Goal: Information Seeking & Learning: Find specific page/section

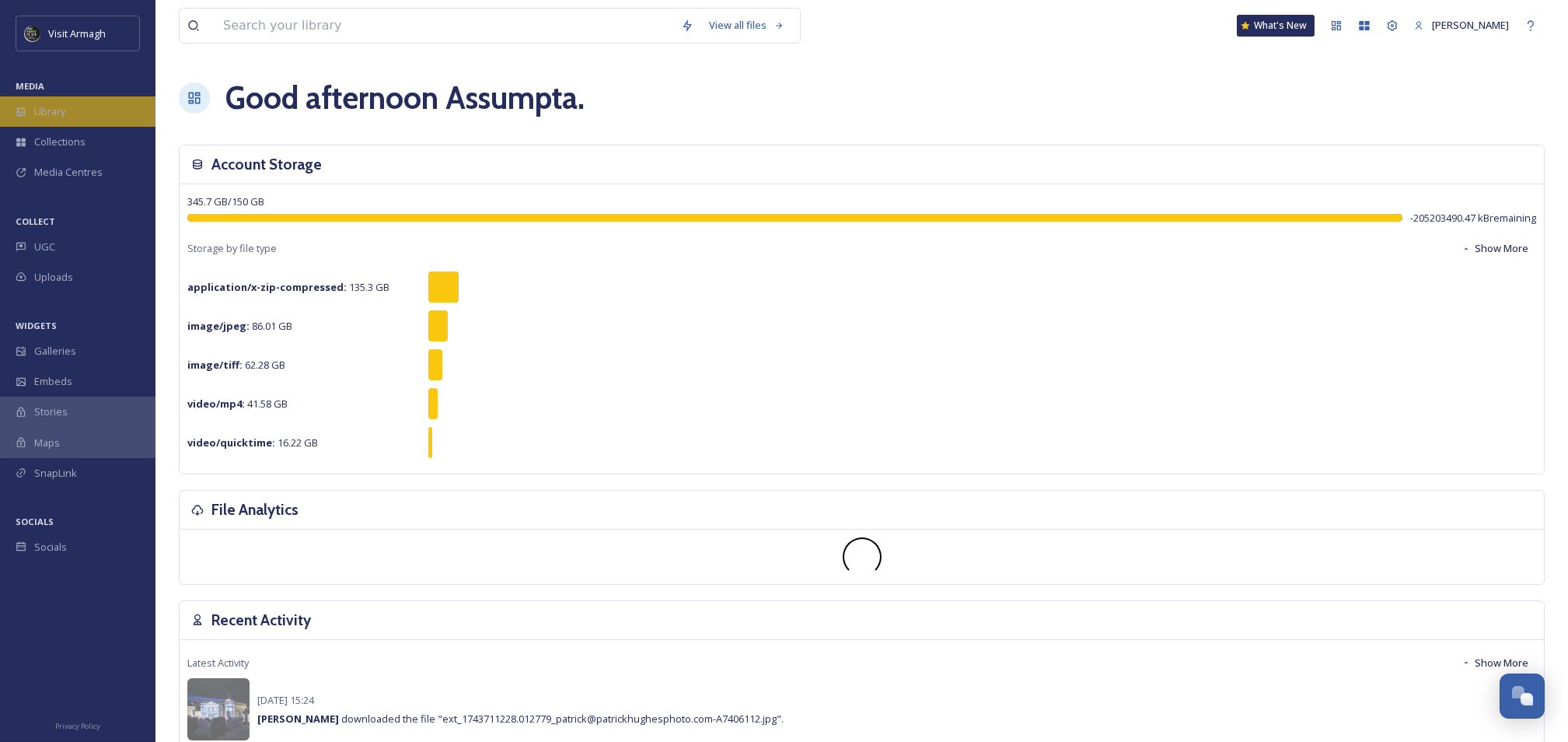
click at [67, 122] on div "Library" at bounding box center [77, 111] width 156 height 30
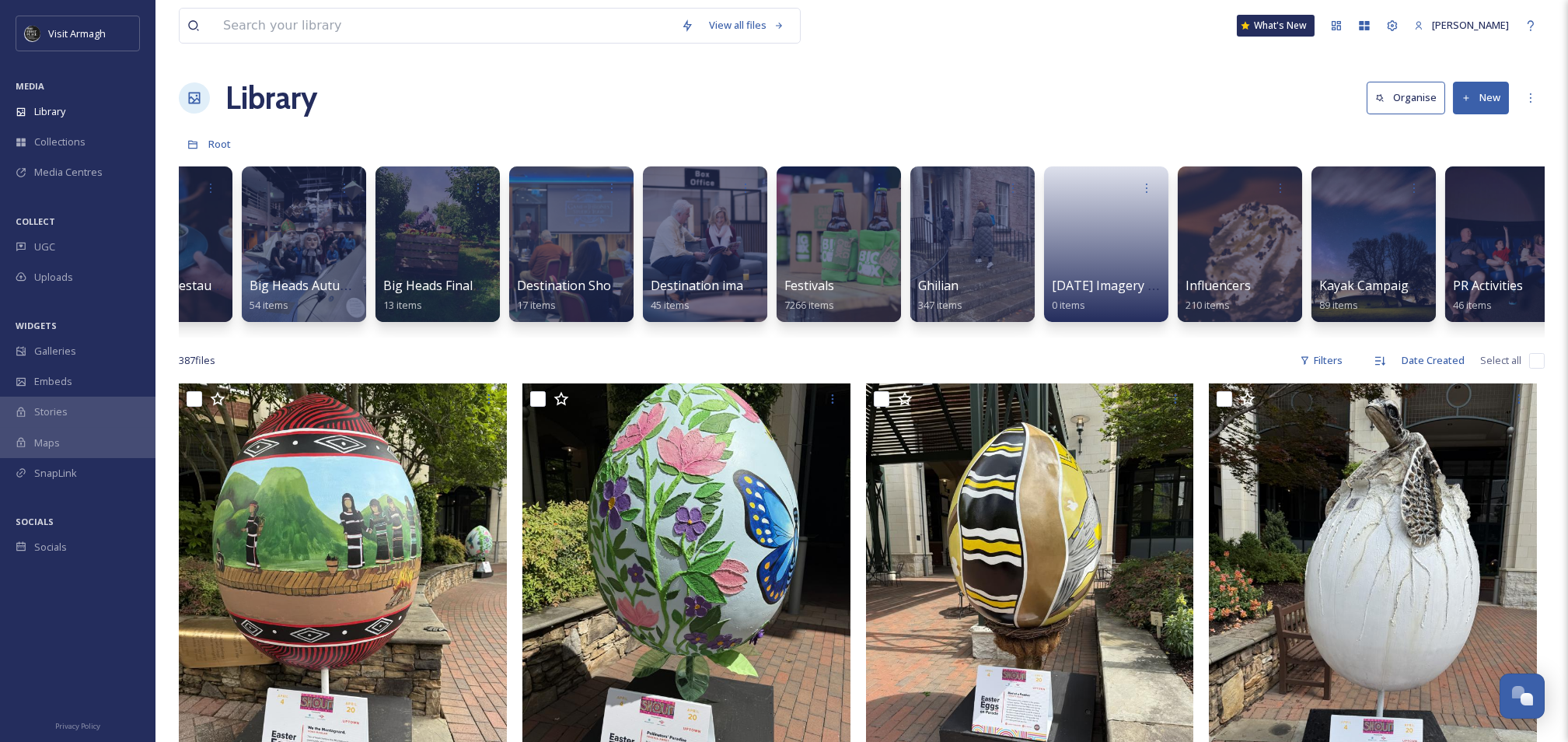
scroll to position [0, 483]
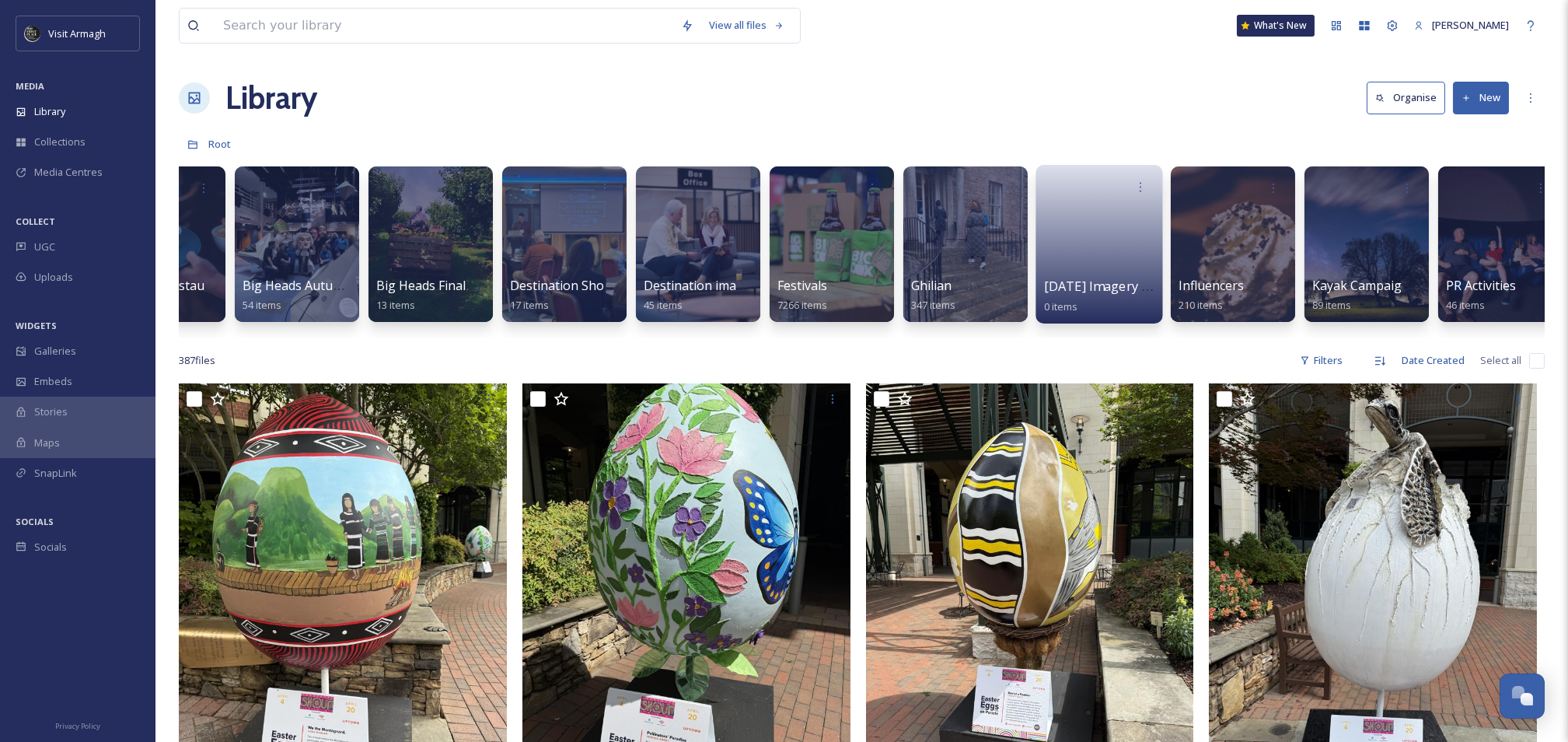
click at [1071, 235] on link at bounding box center [1100, 239] width 111 height 76
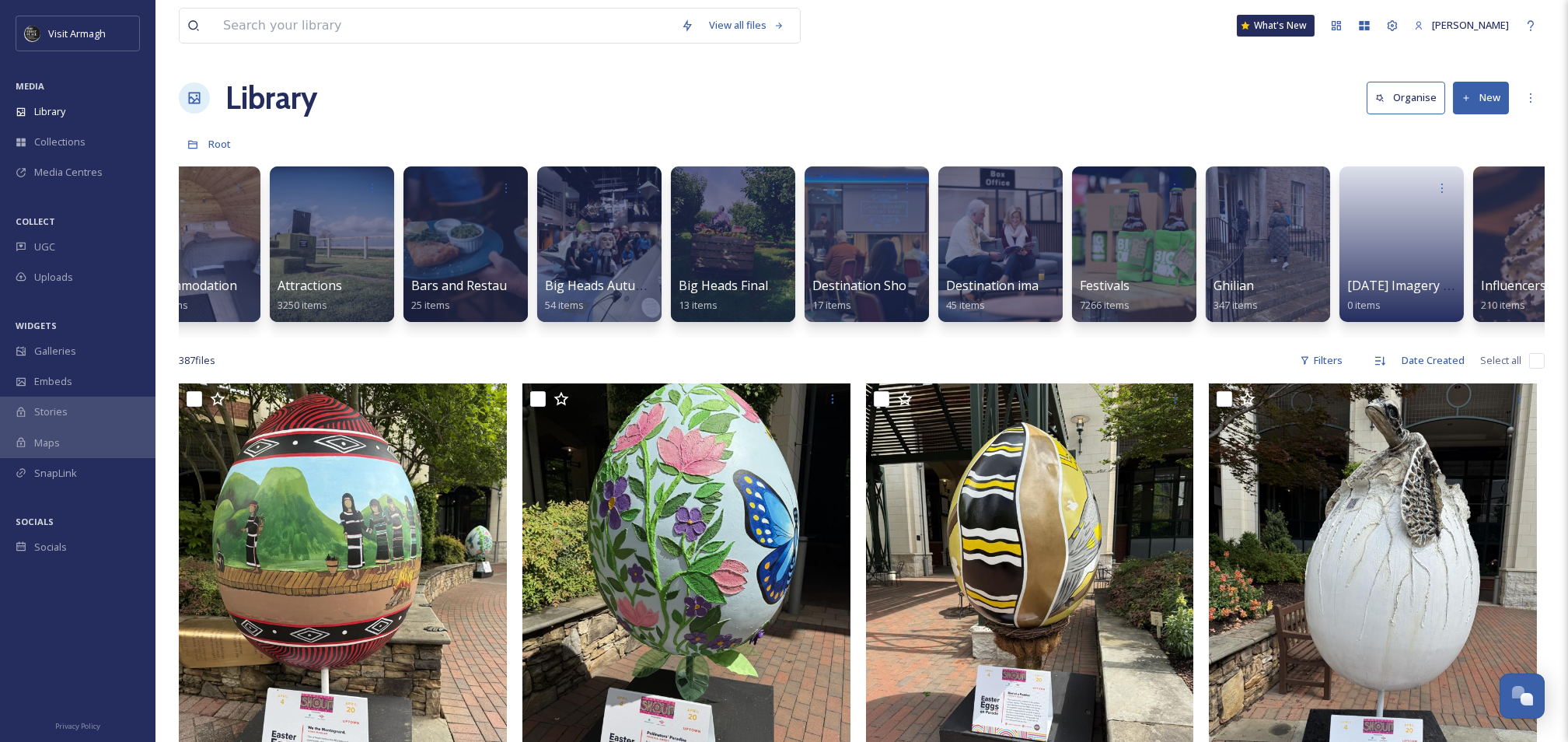
scroll to position [0, 341]
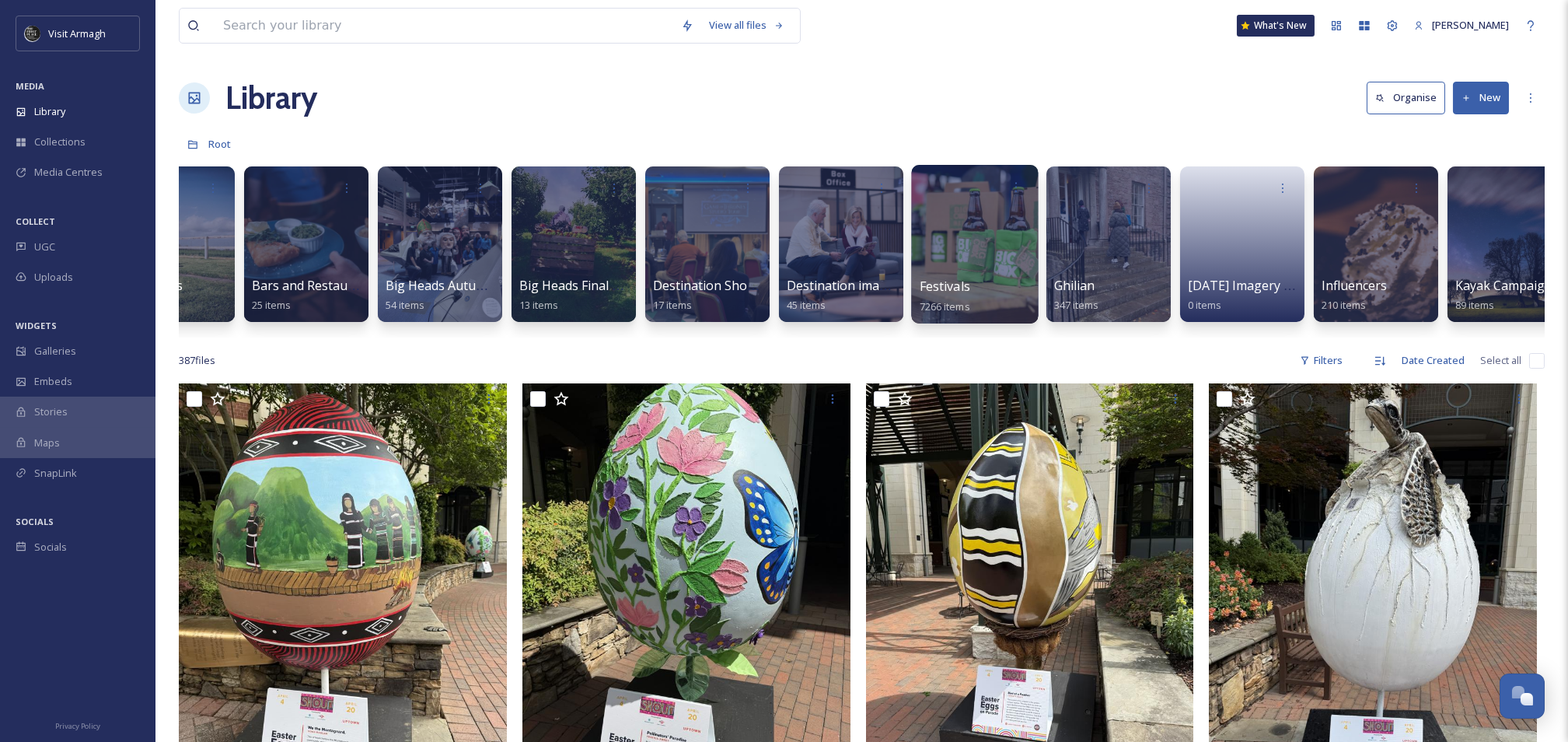
click at [942, 268] on div at bounding box center [975, 244] width 126 height 159
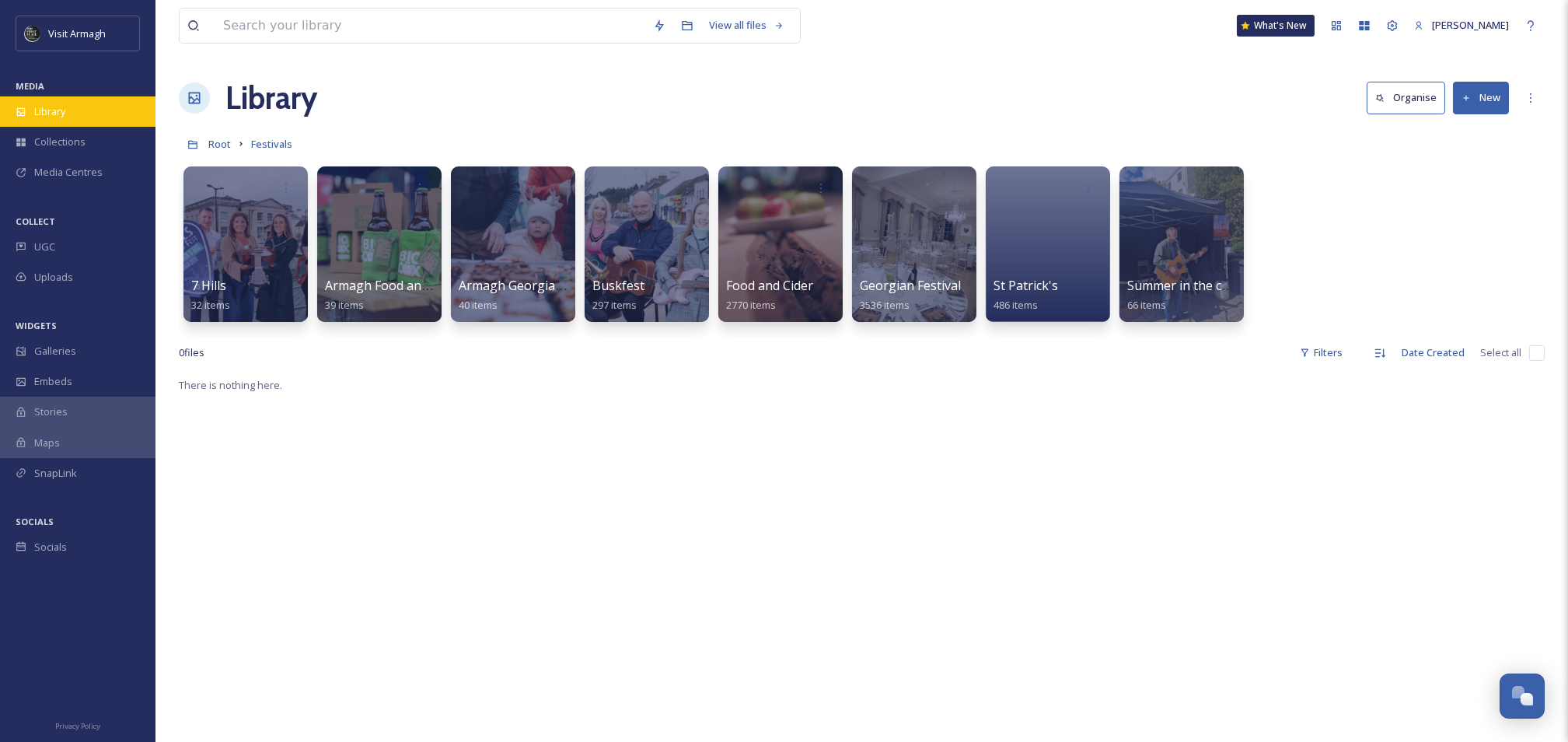
click at [58, 108] on span "Library" at bounding box center [49, 111] width 31 height 15
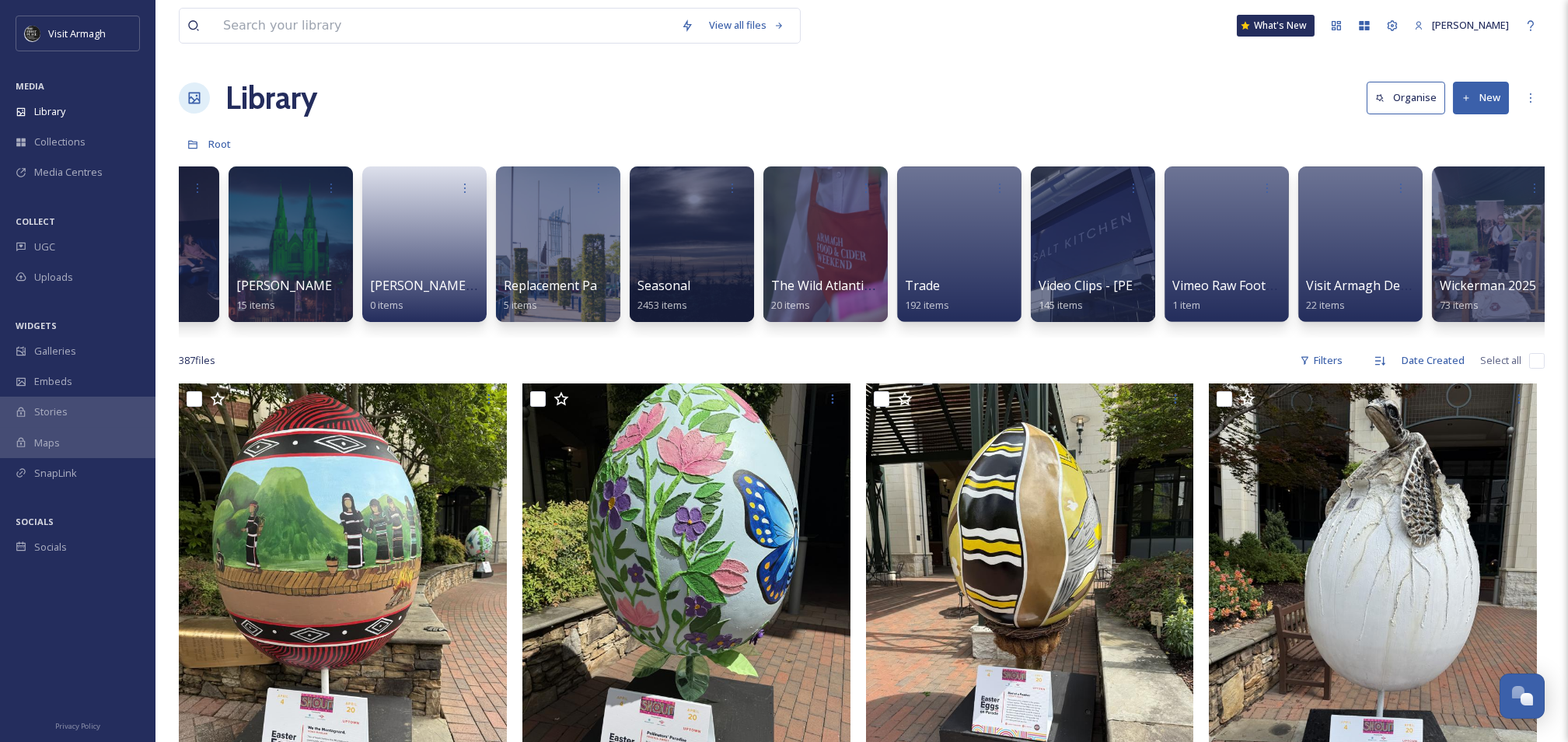
scroll to position [0, 1844]
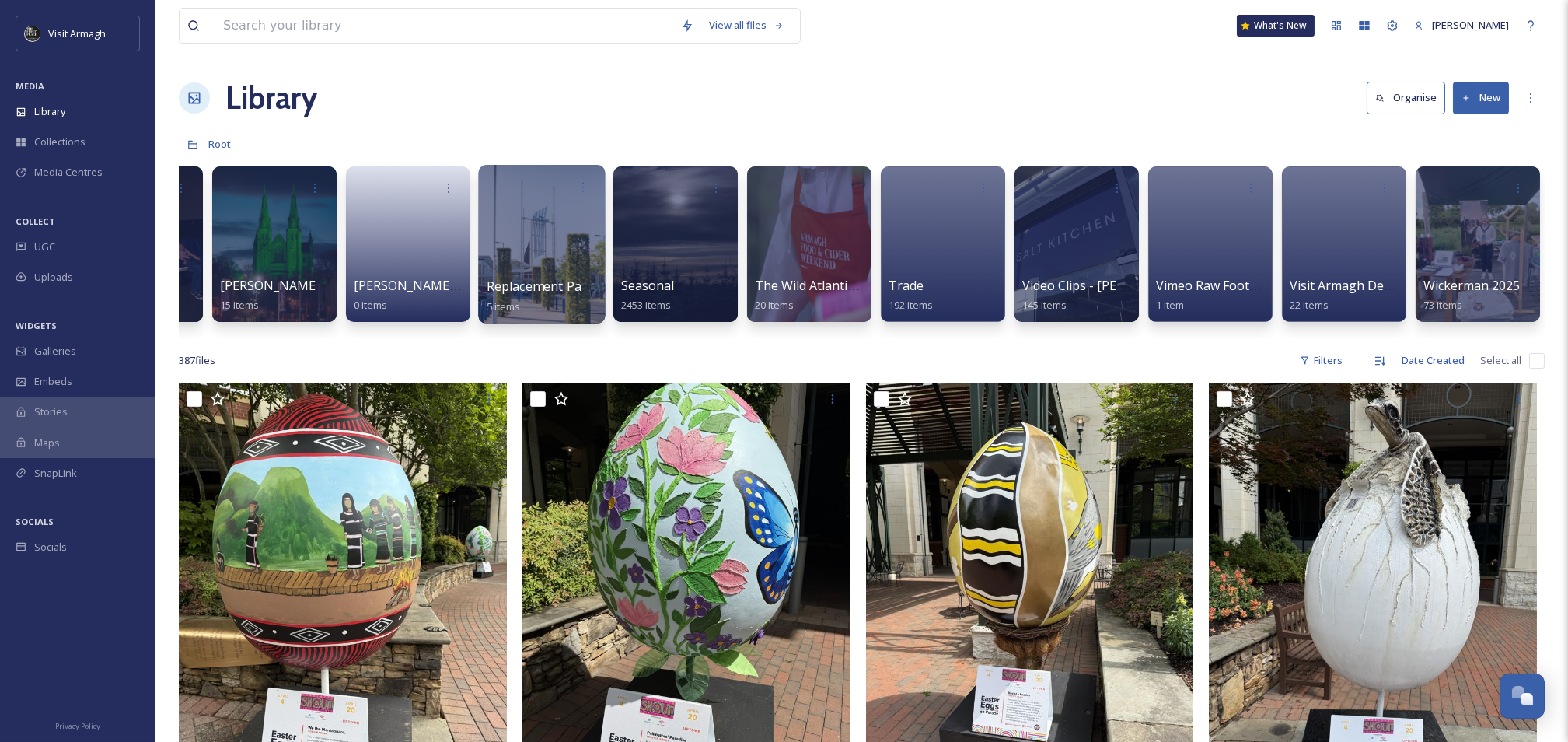
click at [521, 231] on div at bounding box center [541, 244] width 126 height 159
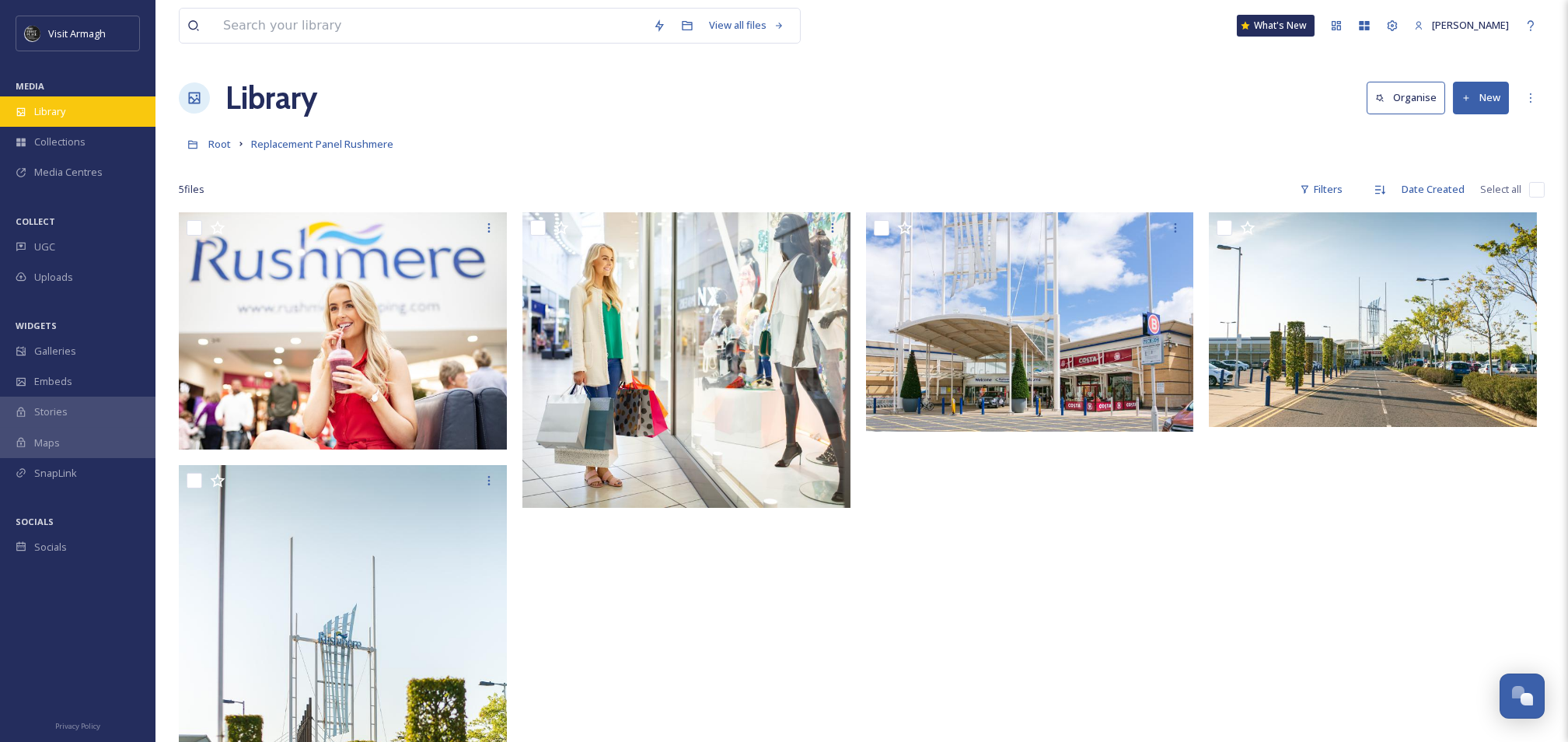
click at [45, 107] on span "Library" at bounding box center [49, 111] width 31 height 15
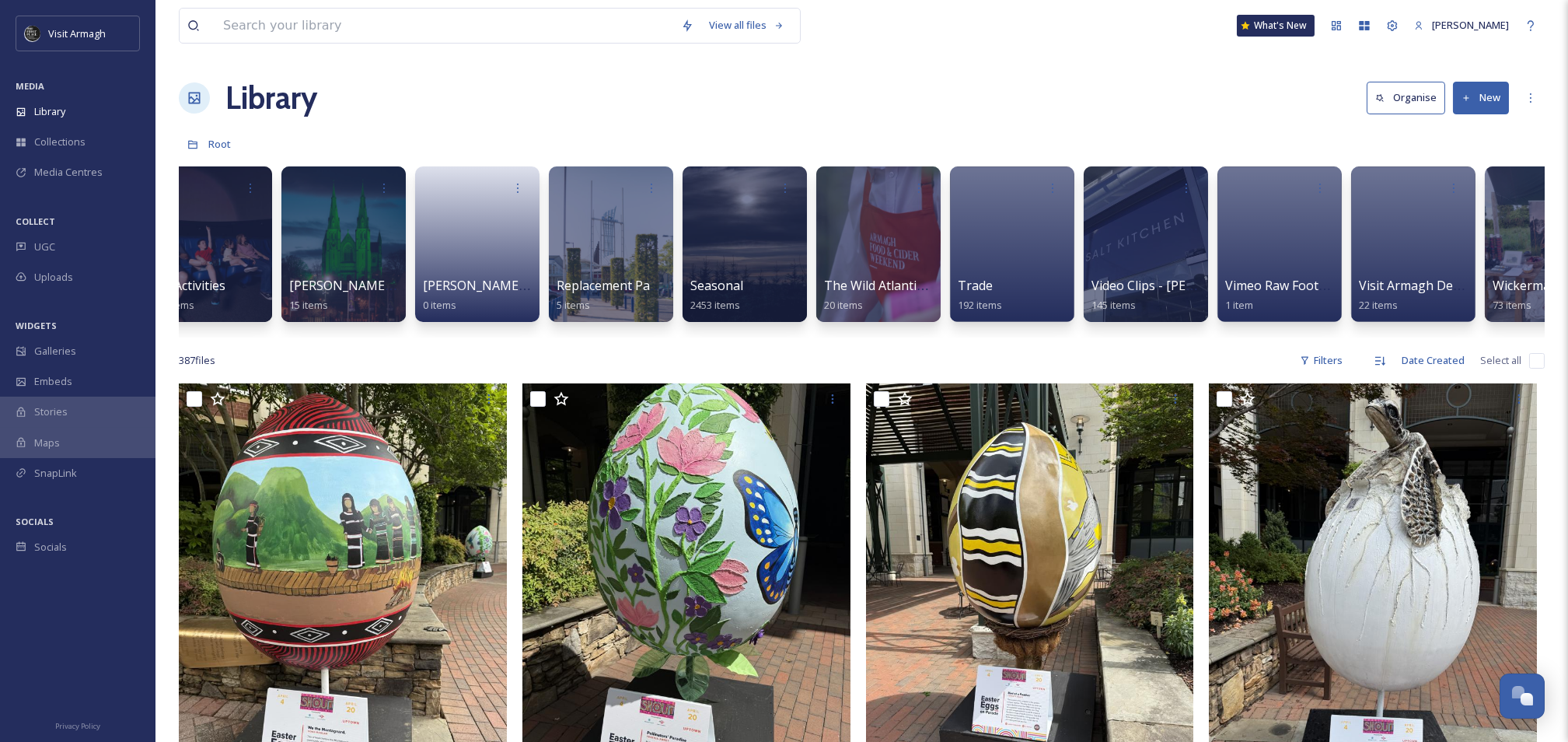
scroll to position [0, 1844]
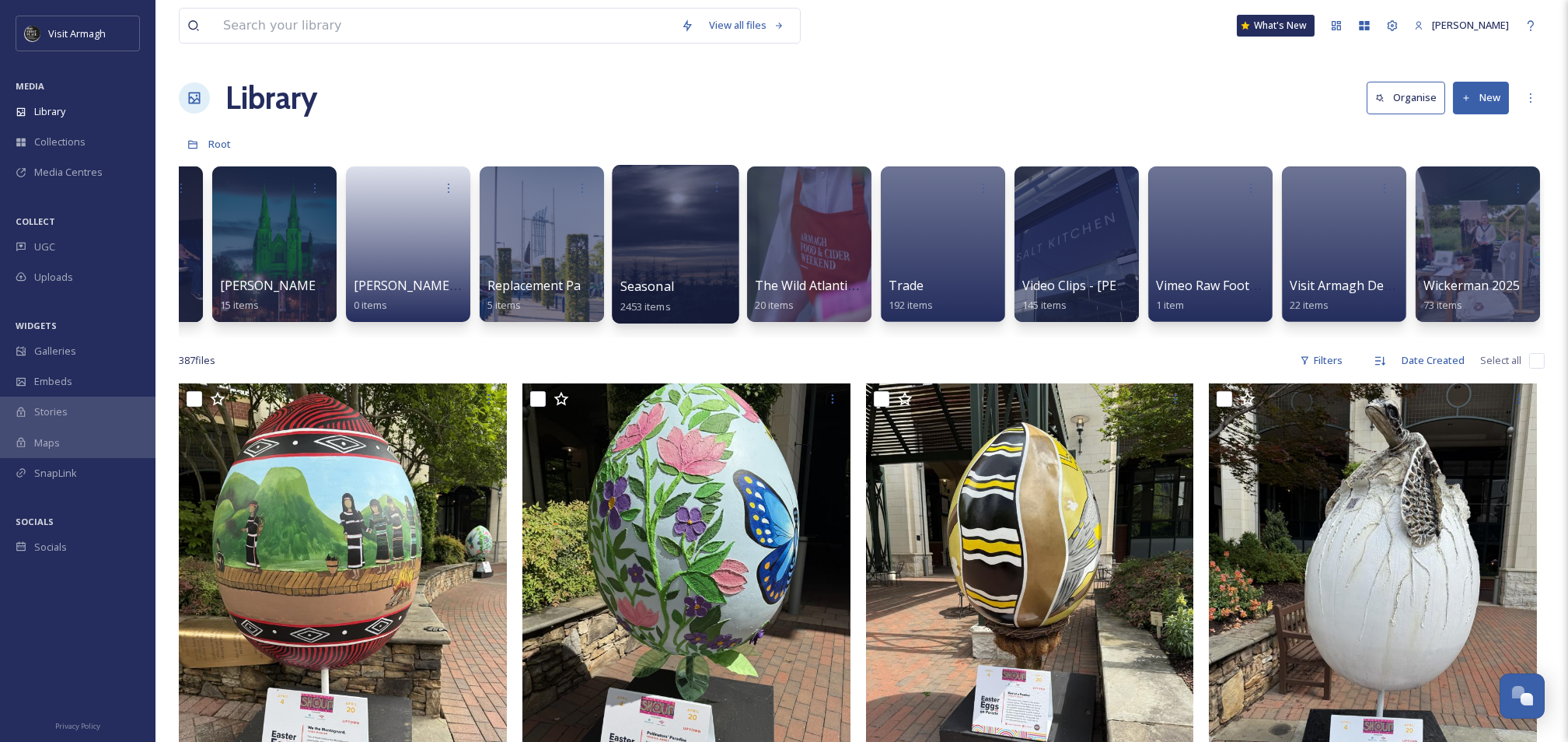
click at [644, 249] on div at bounding box center [675, 244] width 126 height 159
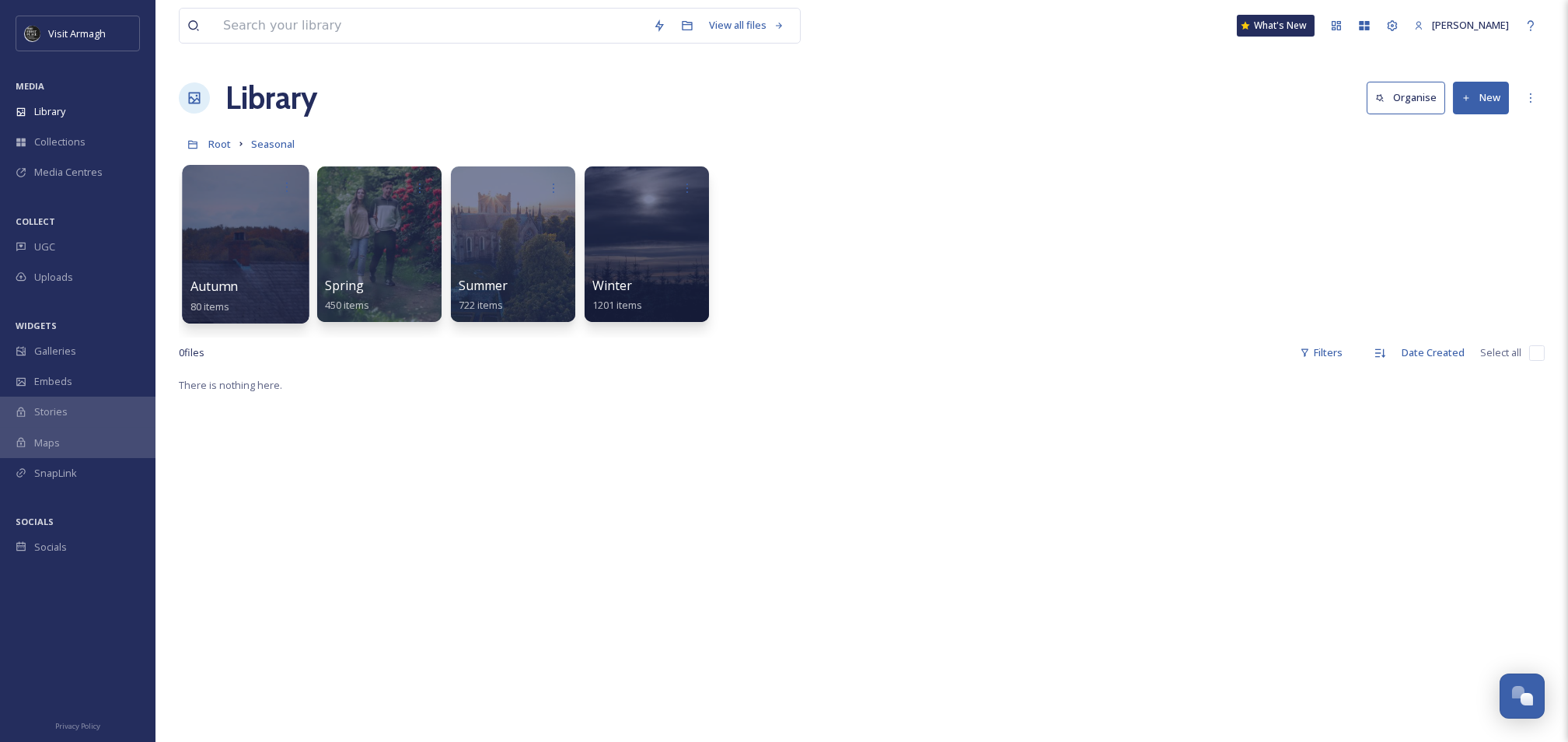
click at [206, 254] on div at bounding box center [245, 244] width 126 height 159
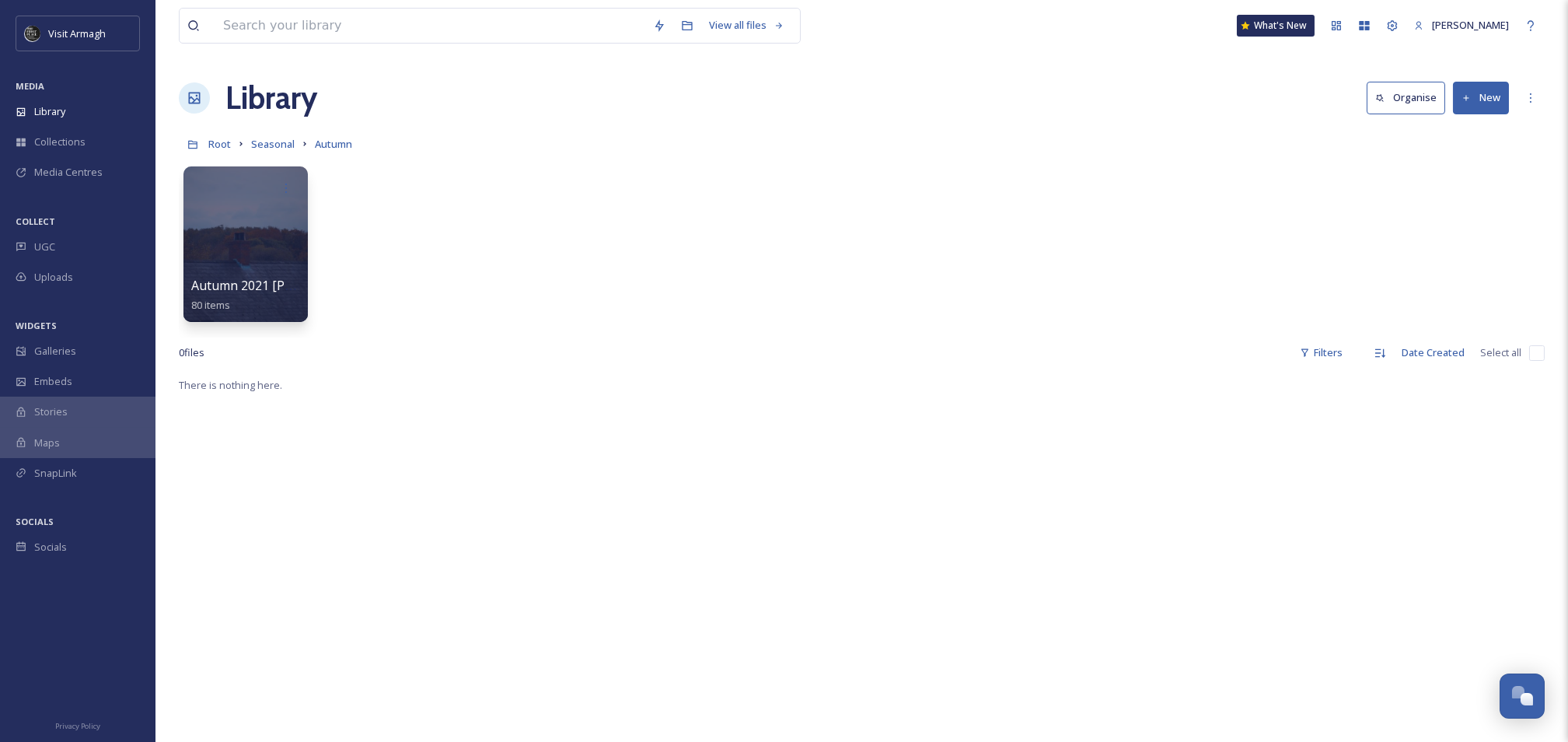
click at [208, 253] on div at bounding box center [246, 244] width 125 height 156
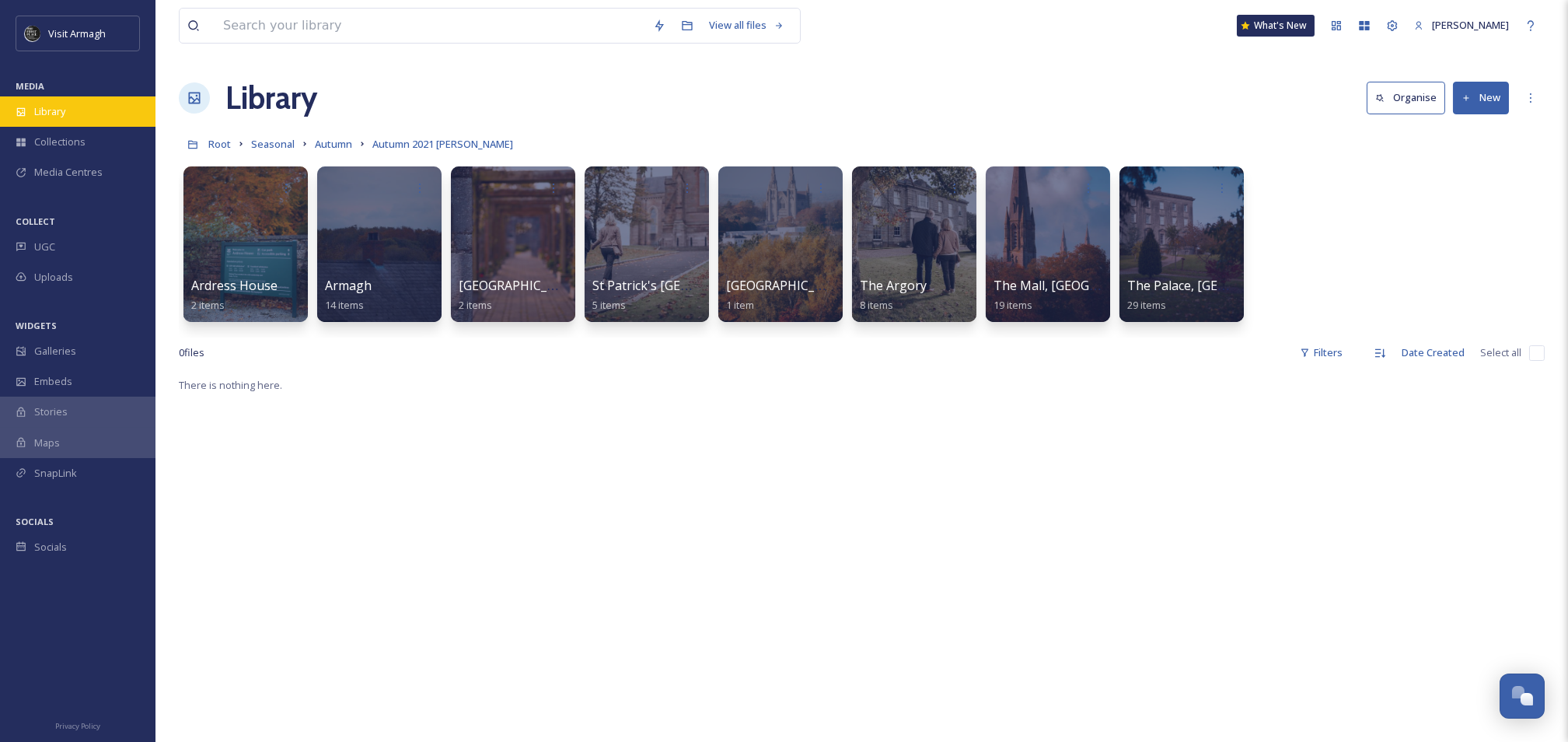
click at [64, 97] on div "Library" at bounding box center [77, 111] width 156 height 30
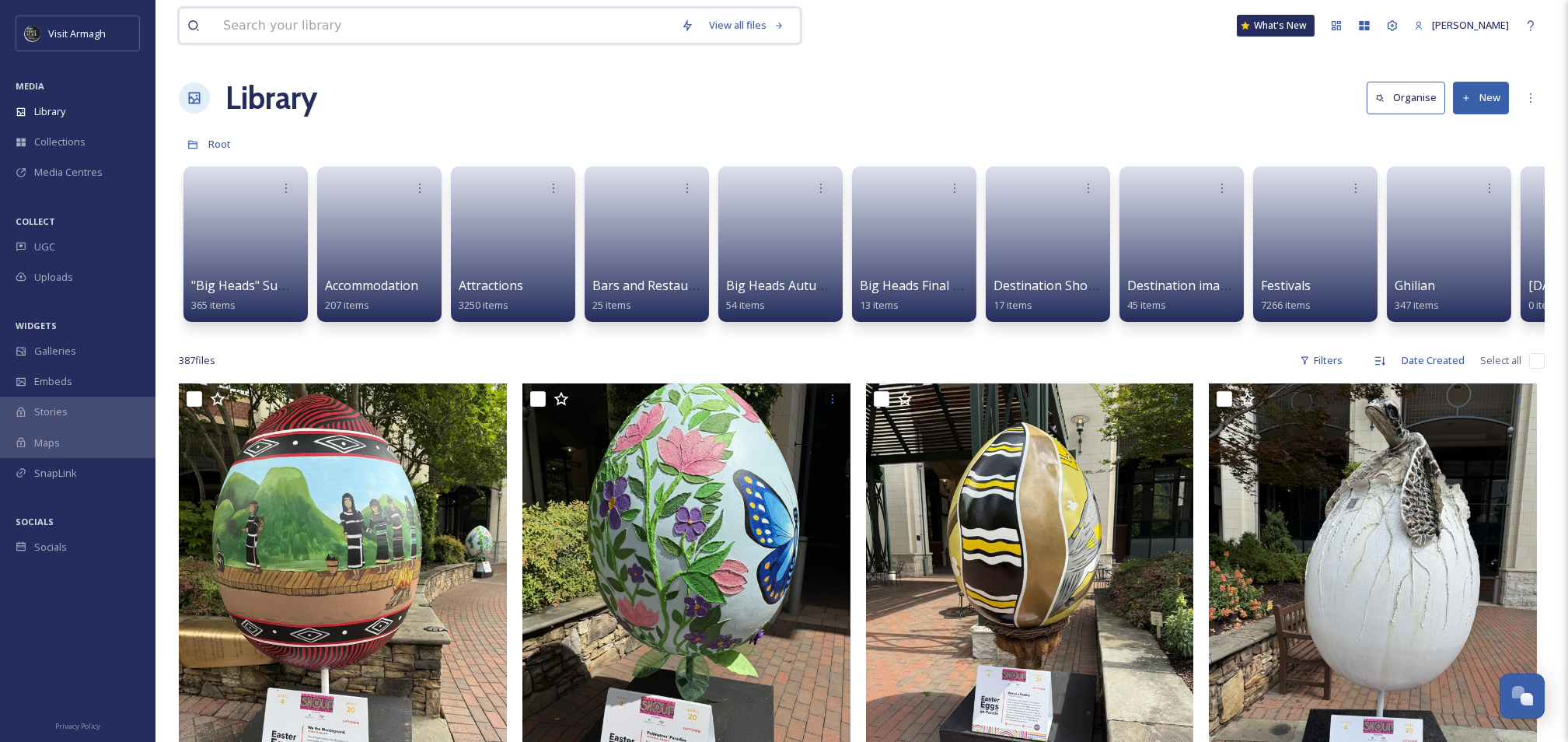
click at [247, 27] on input at bounding box center [444, 26] width 458 height 34
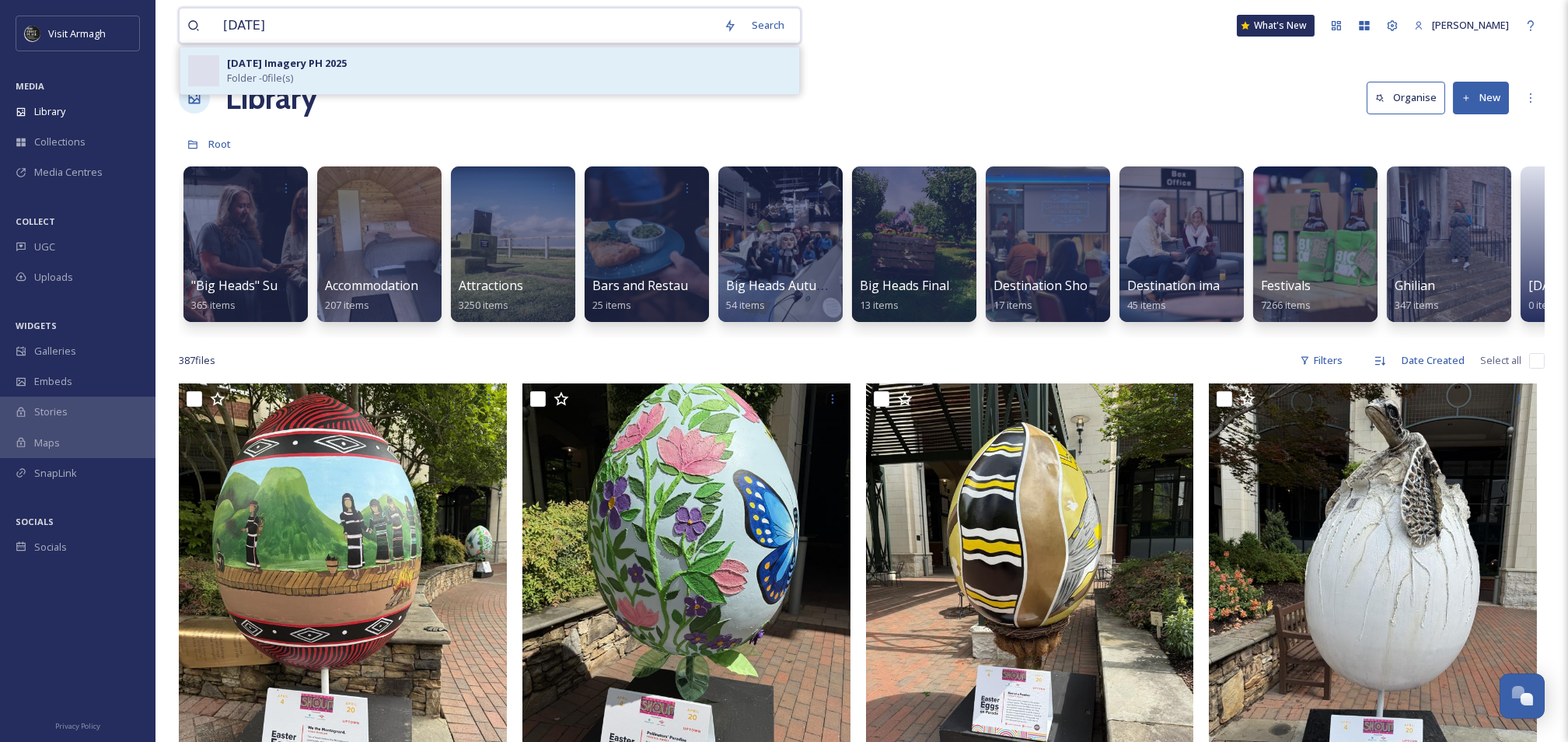
type input "[DATE]"
click at [281, 59] on strong "[DATE] Imagery PH 2025" at bounding box center [287, 63] width 119 height 14
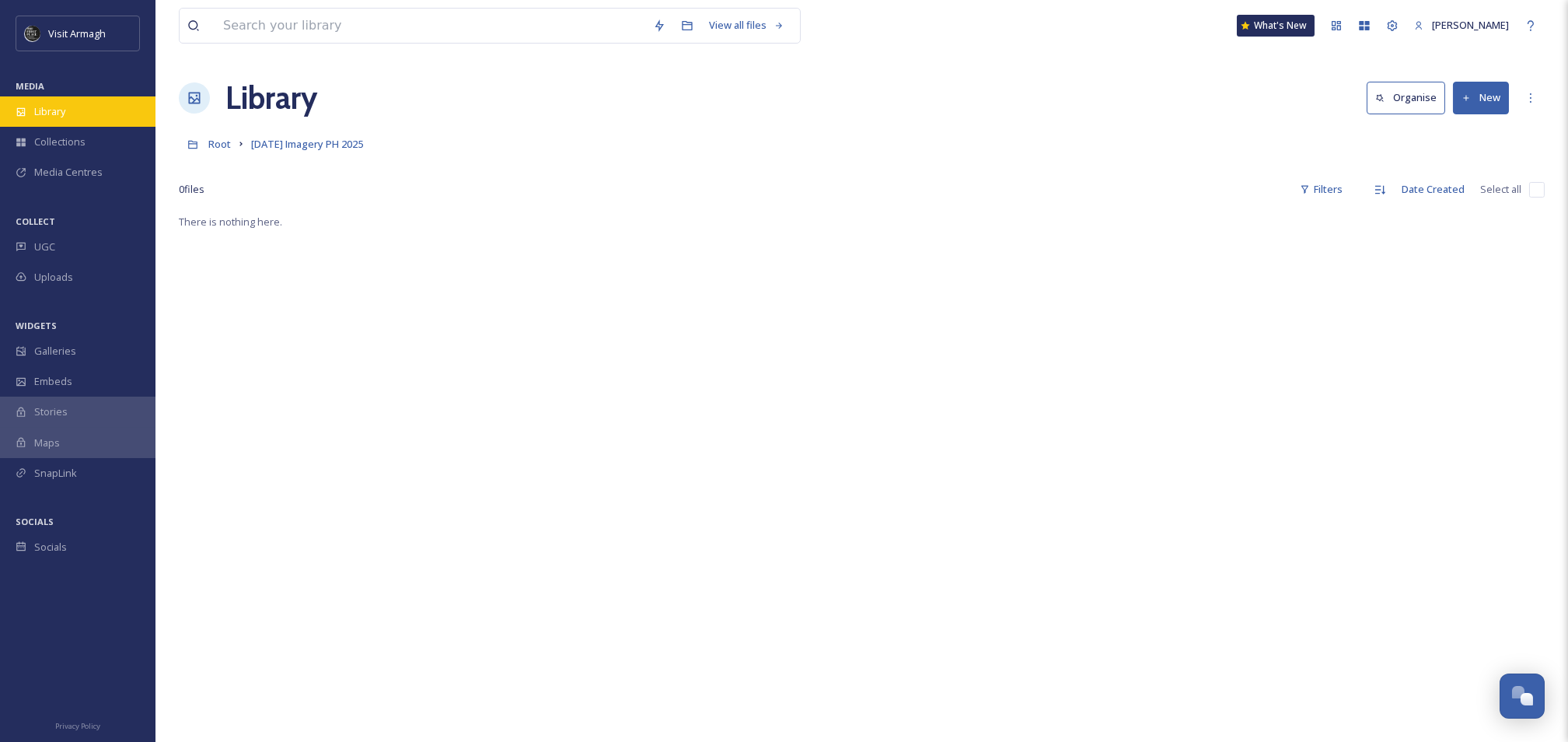
click at [46, 102] on div "Library" at bounding box center [77, 111] width 156 height 30
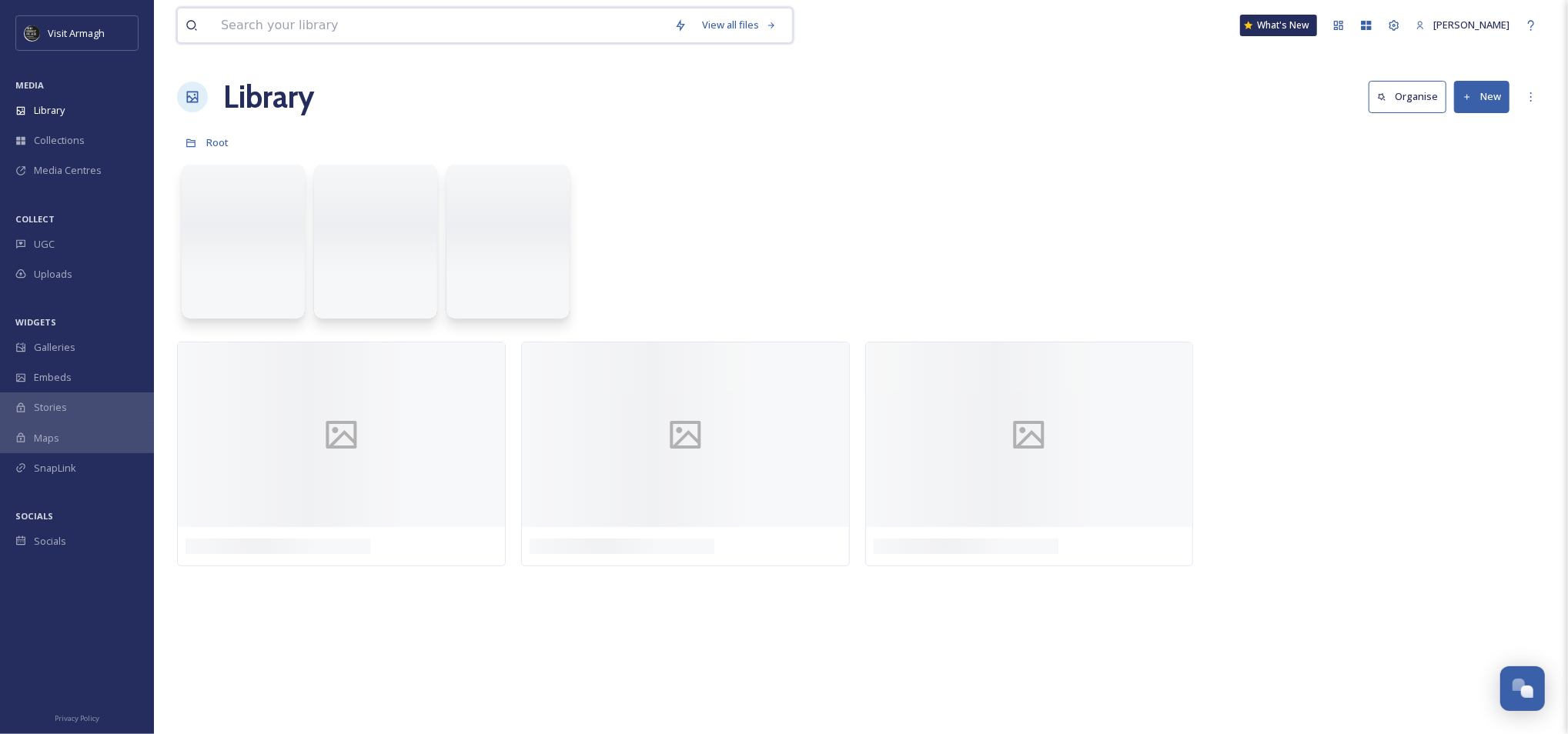
click at [237, 23] on input at bounding box center [440, 26] width 453 height 33
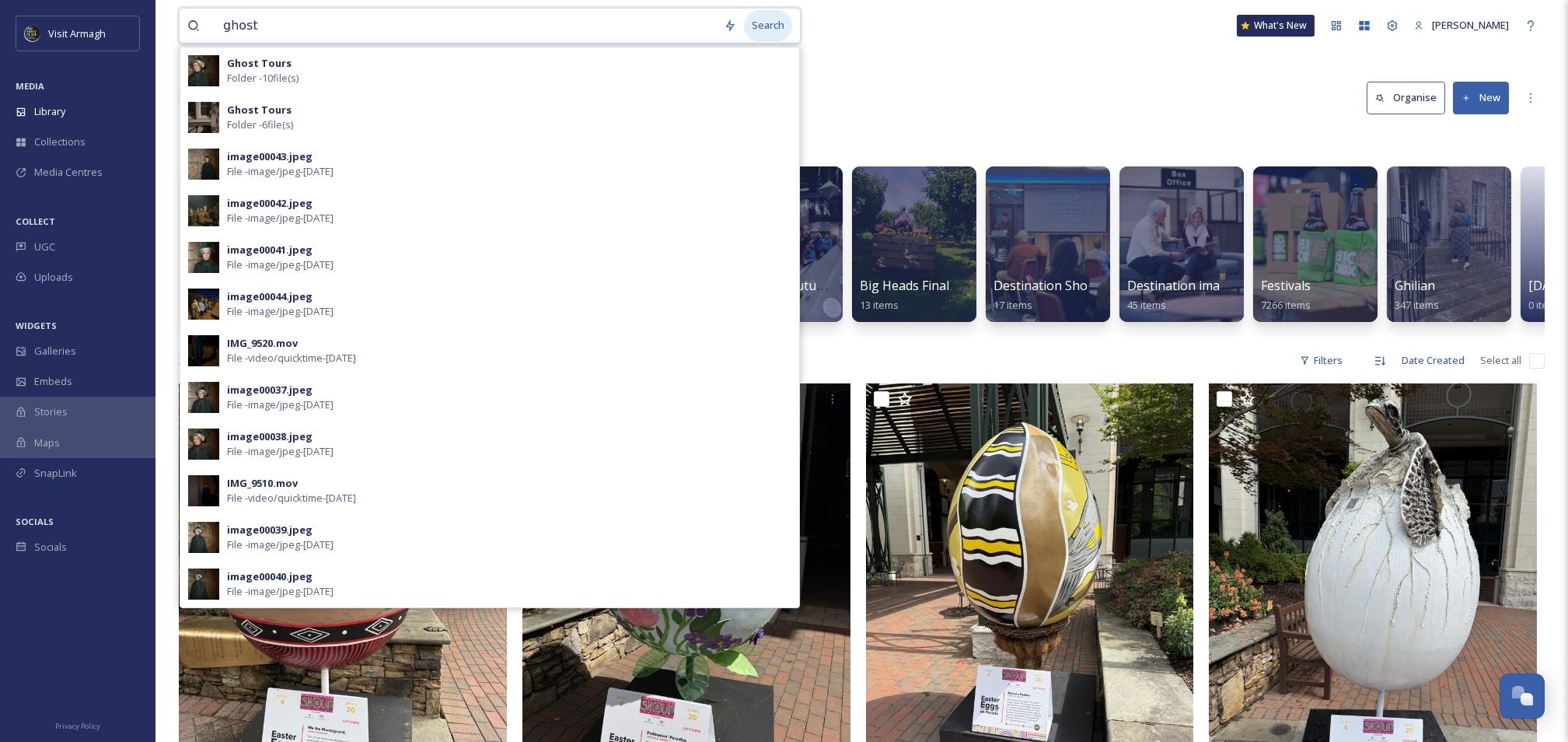
type input "ghost"
click at [753, 29] on div "Search" at bounding box center [768, 25] width 48 height 30
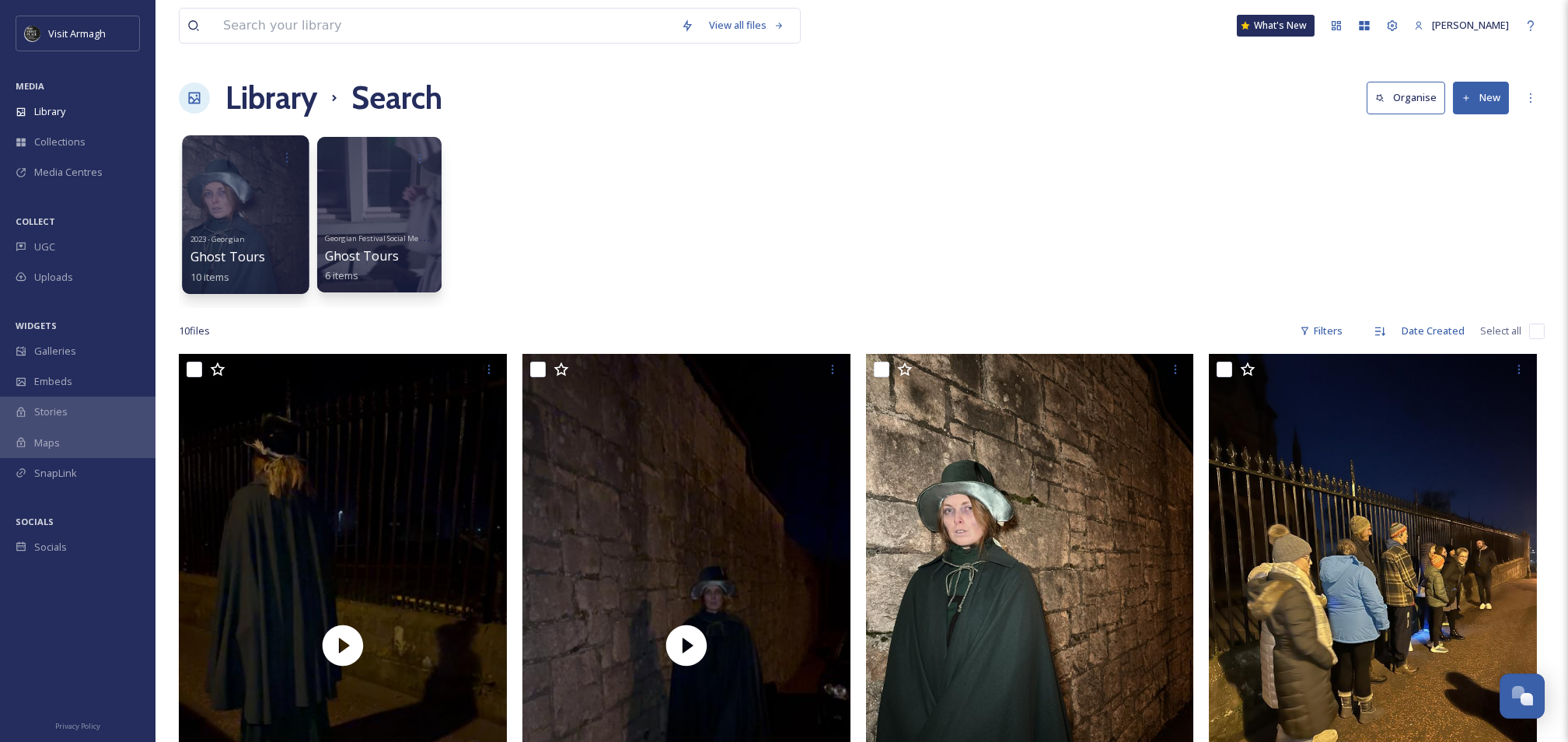
click at [253, 218] on div at bounding box center [245, 215] width 126 height 159
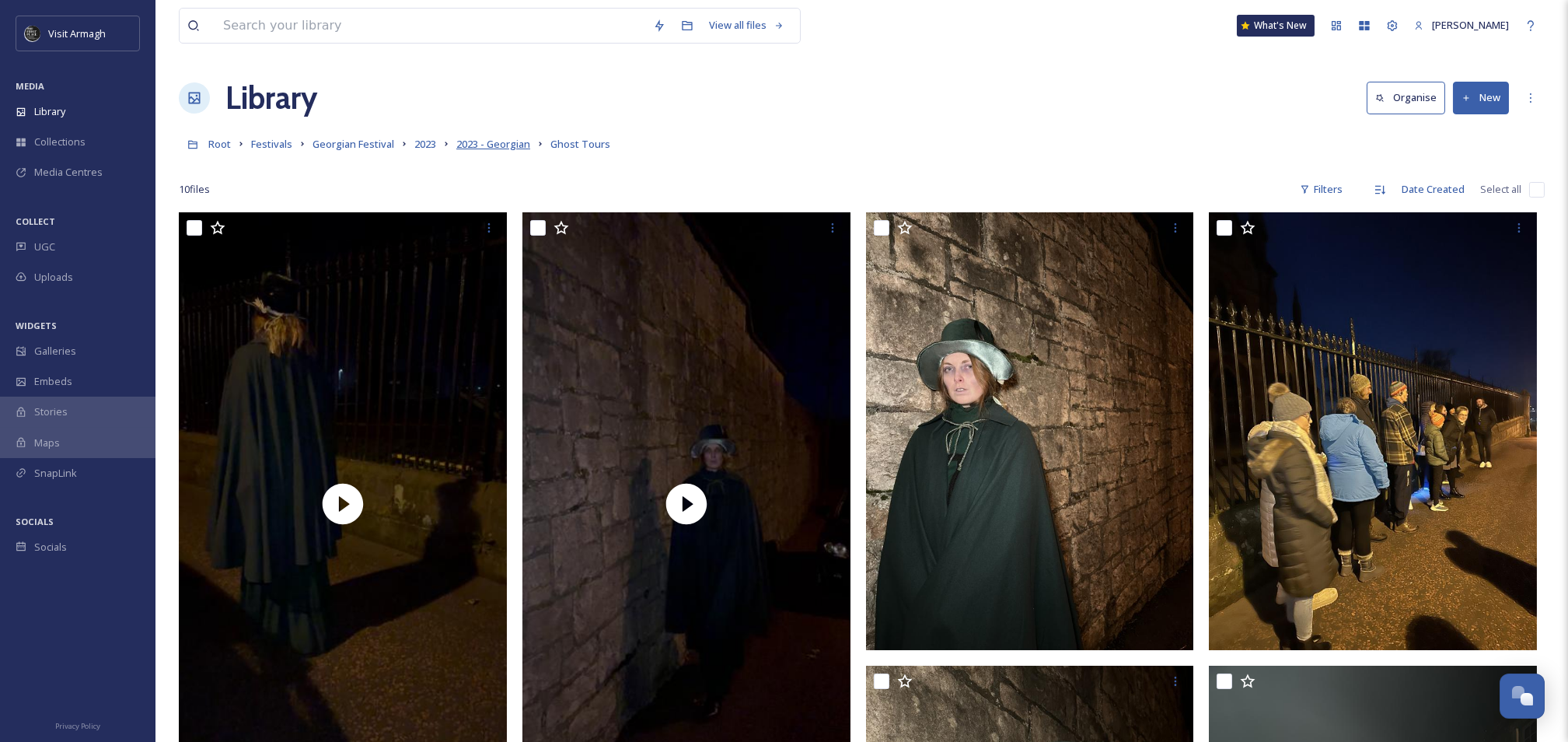
click at [508, 140] on span "2023 - Georgian" at bounding box center [493, 144] width 74 height 14
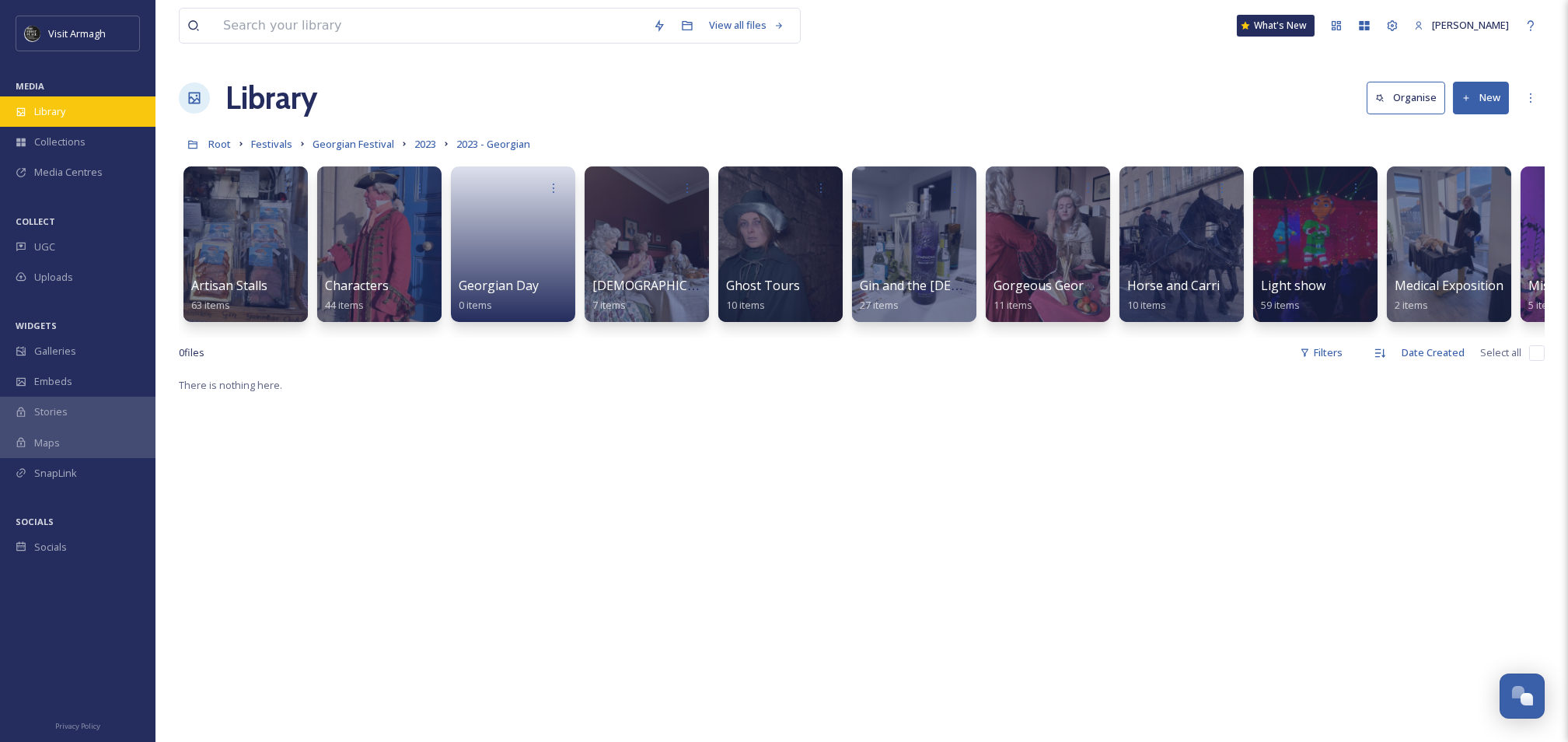
click at [96, 113] on div "Library" at bounding box center [77, 111] width 156 height 30
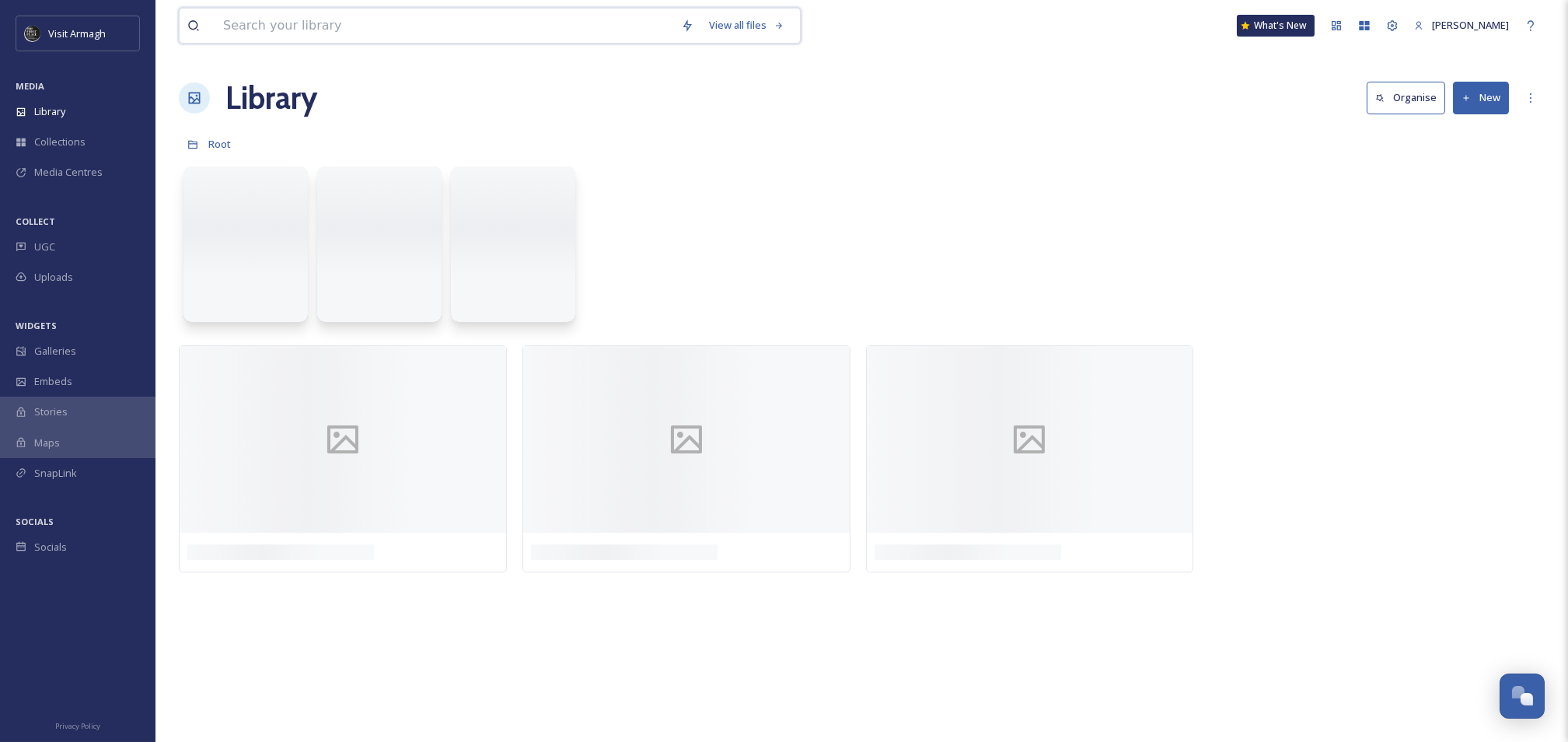
click at [297, 19] on input at bounding box center [444, 26] width 458 height 34
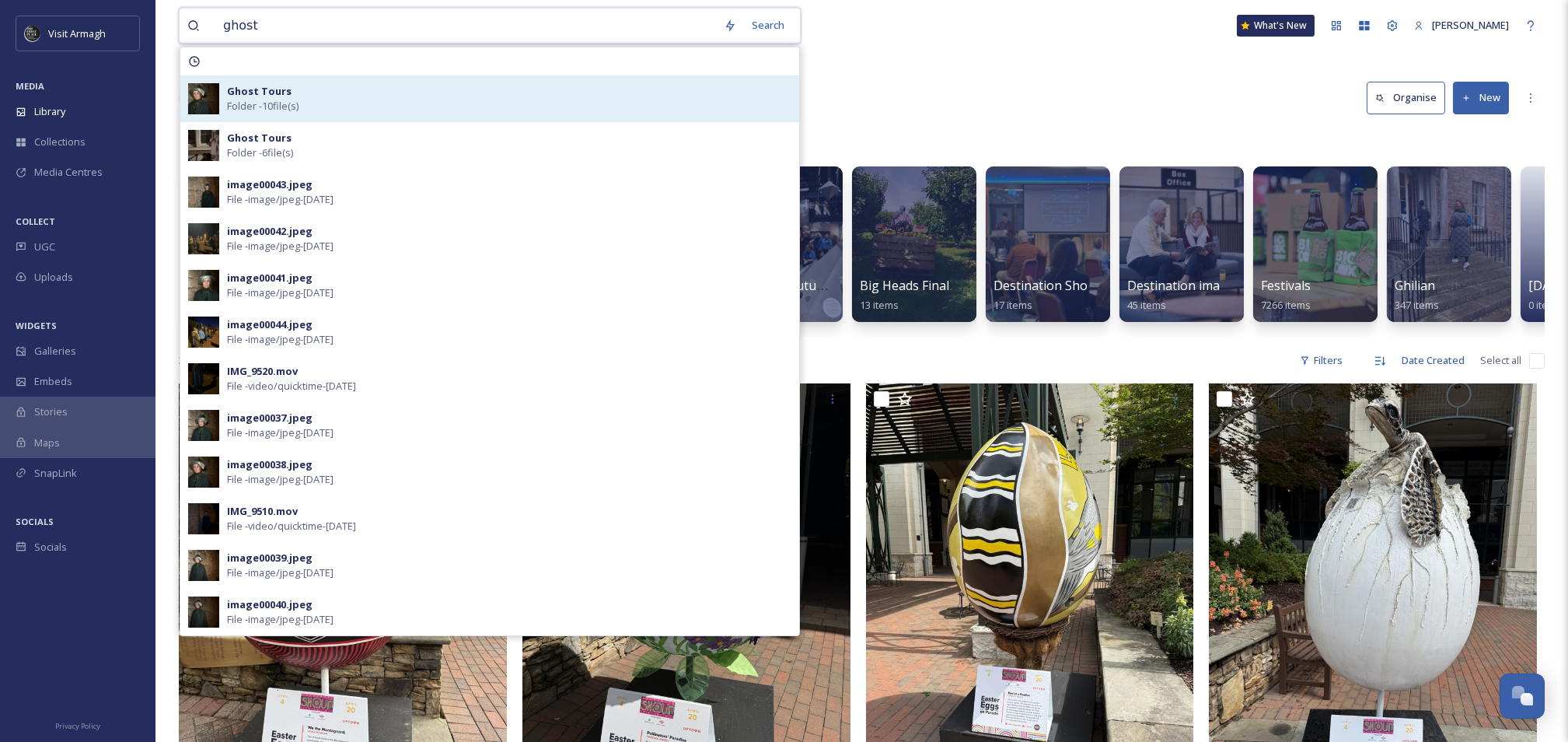
type input "ghost"
click at [278, 102] on span "Folder - 10 file(s)" at bounding box center [263, 106] width 71 height 15
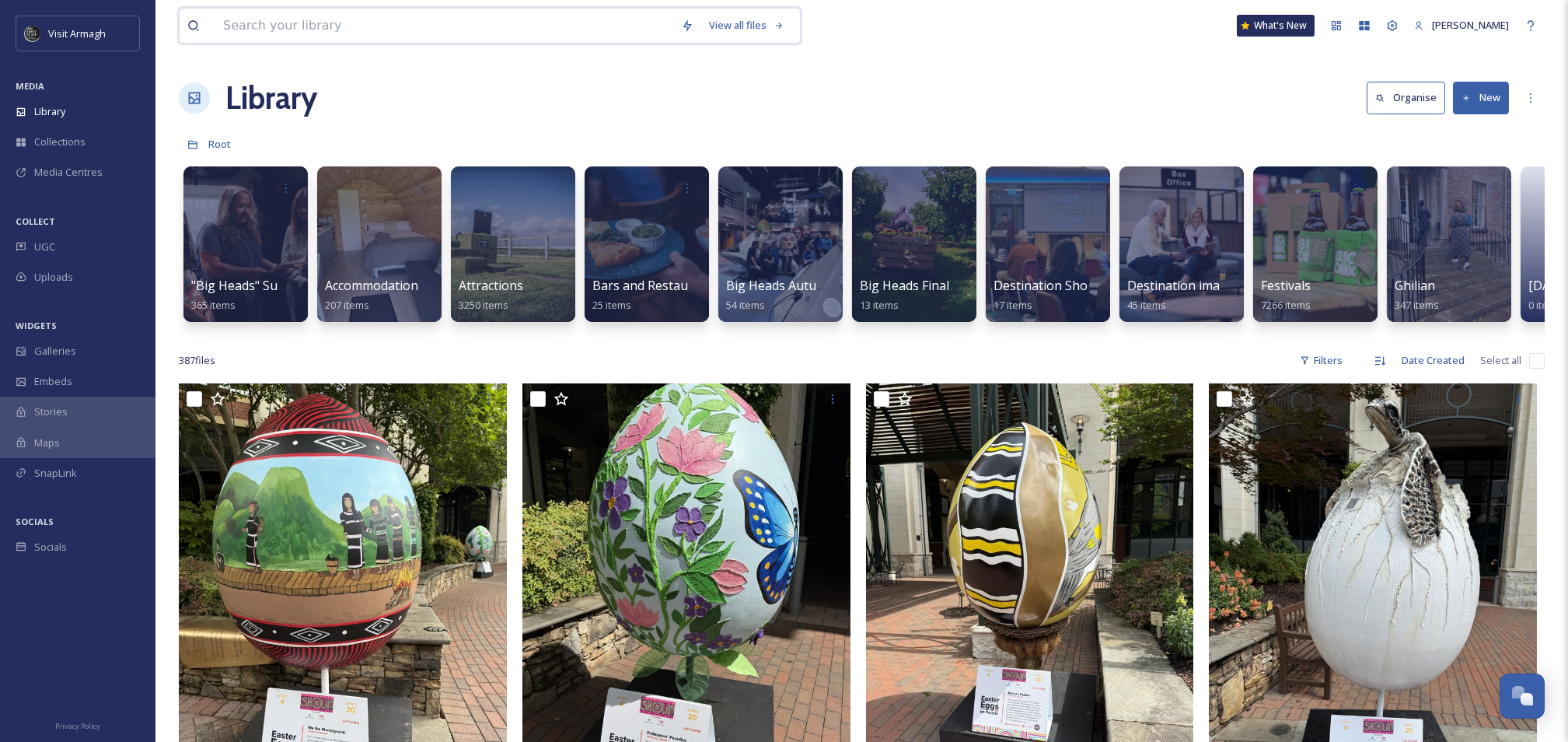
click at [288, 28] on input at bounding box center [444, 26] width 458 height 34
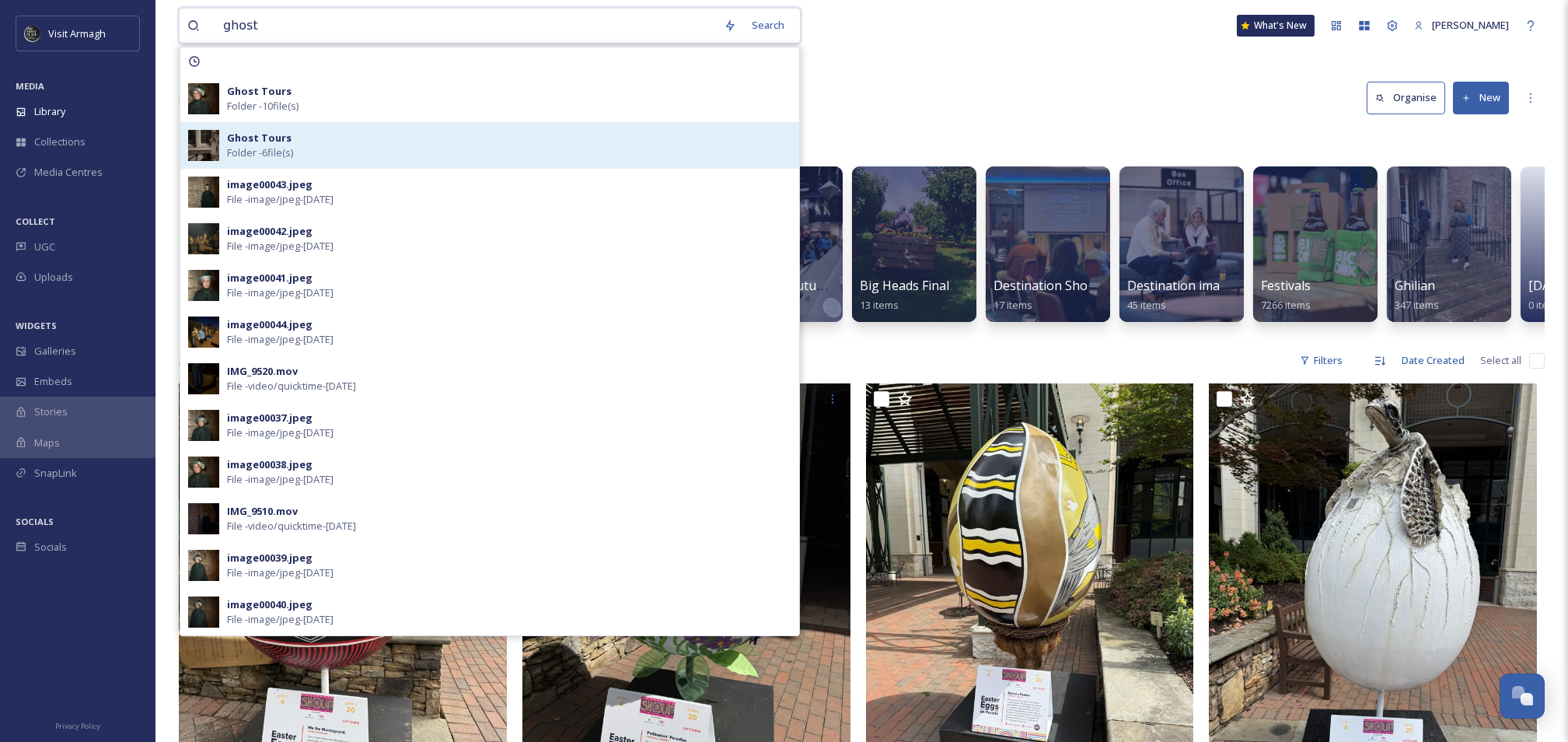
type input "ghost"
click at [264, 132] on strong "Ghost Tours" at bounding box center [259, 138] width 64 height 14
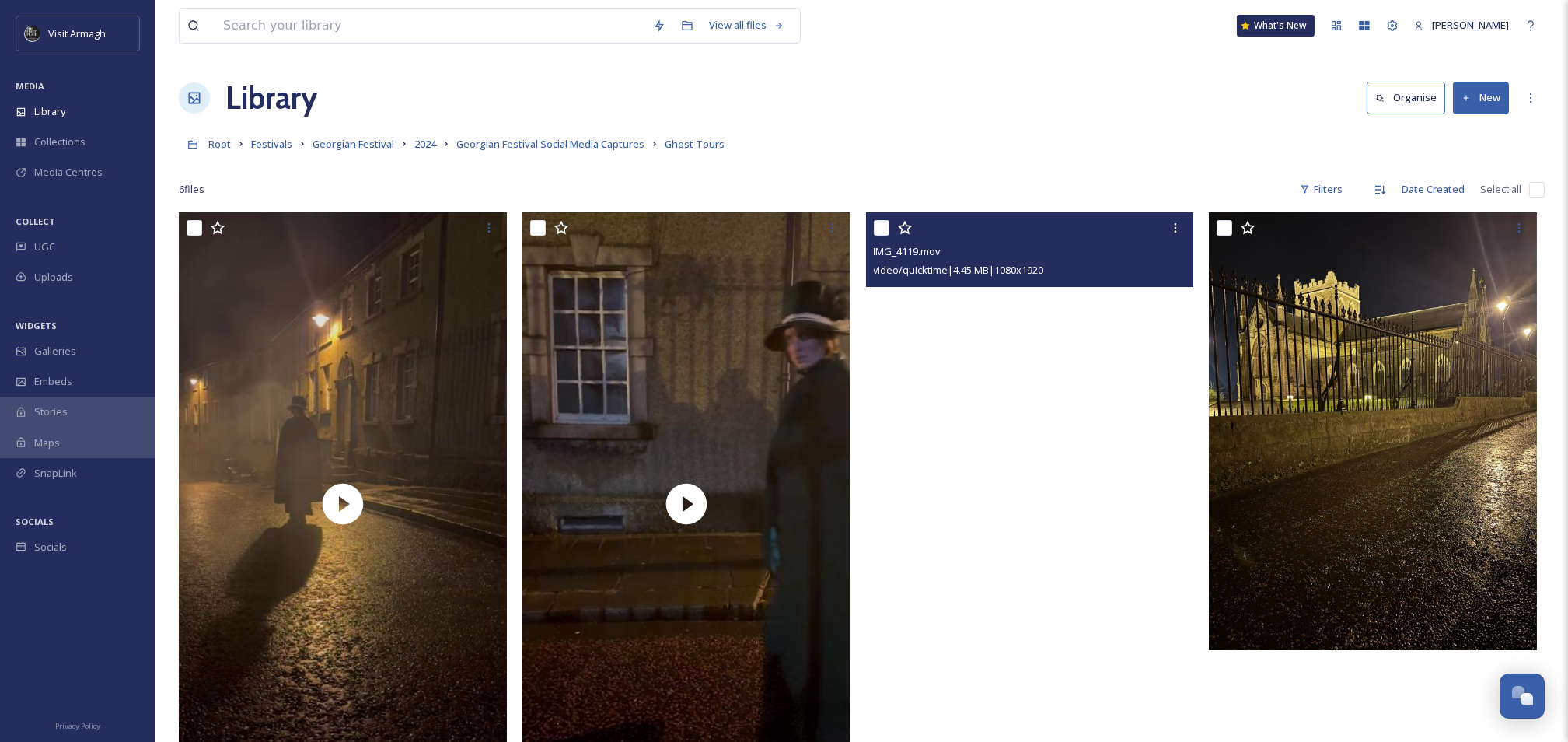
click at [1030, 501] on video "IMG_4119.mov" at bounding box center [1030, 503] width 329 height 583
